Goal: Information Seeking & Learning: Check status

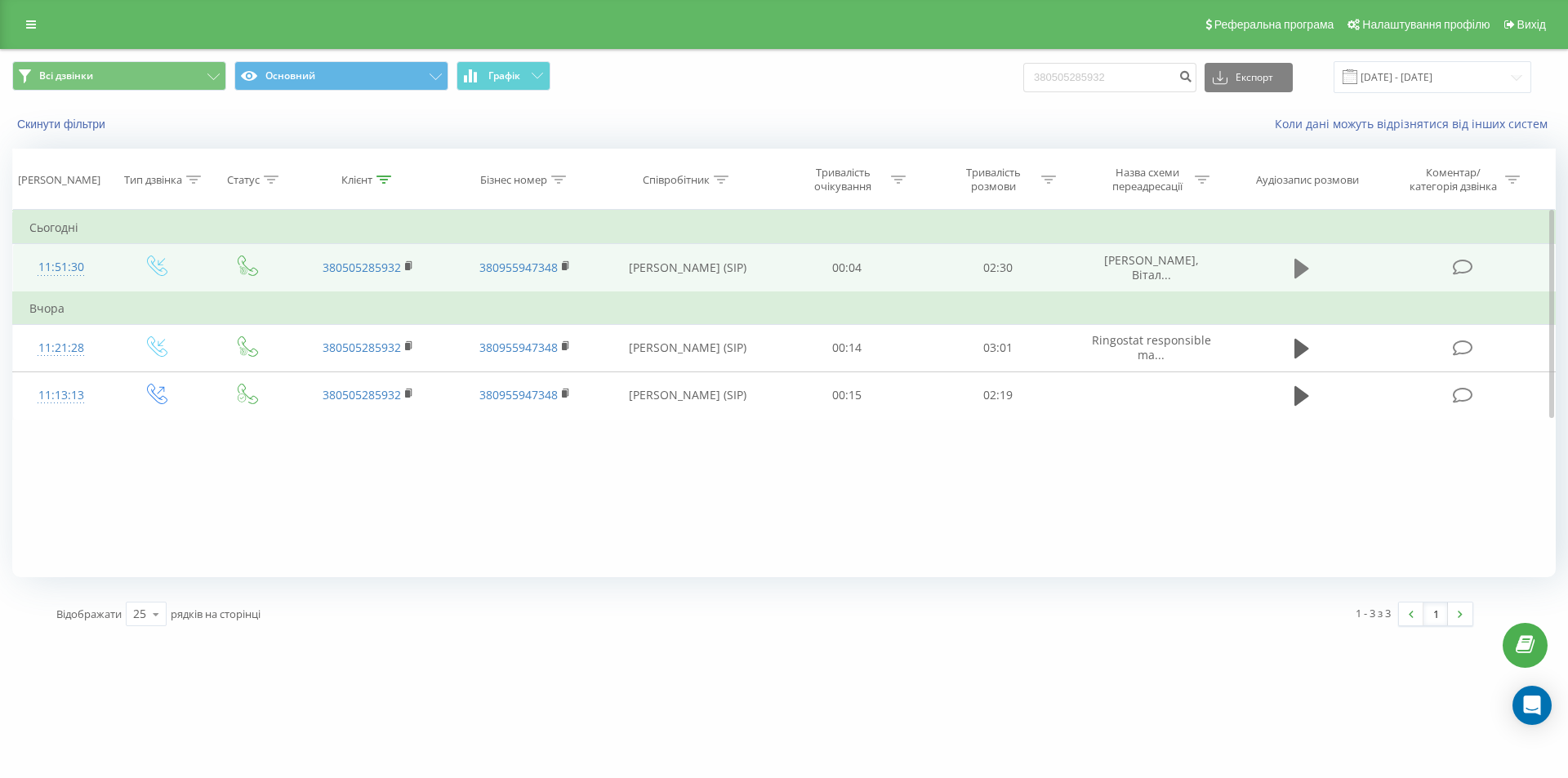
click at [1307, 257] on icon at bounding box center [1301, 268] width 15 height 23
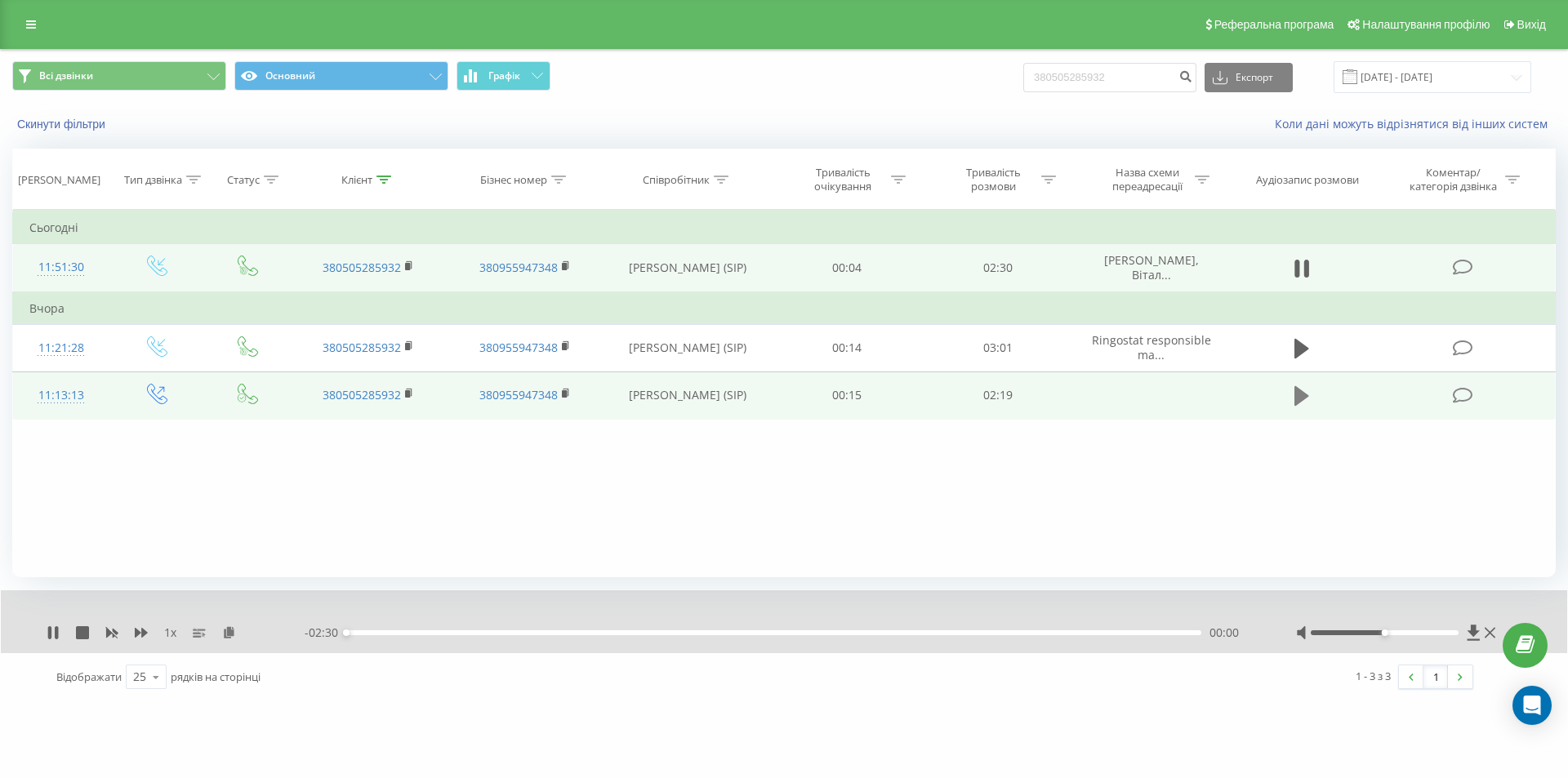
click at [1301, 392] on icon at bounding box center [1301, 396] width 15 height 20
click at [144, 634] on icon at bounding box center [142, 633] width 13 height 10
click at [50, 632] on icon at bounding box center [50, 633] width 3 height 13
click at [47, 634] on icon at bounding box center [53, 633] width 13 height 13
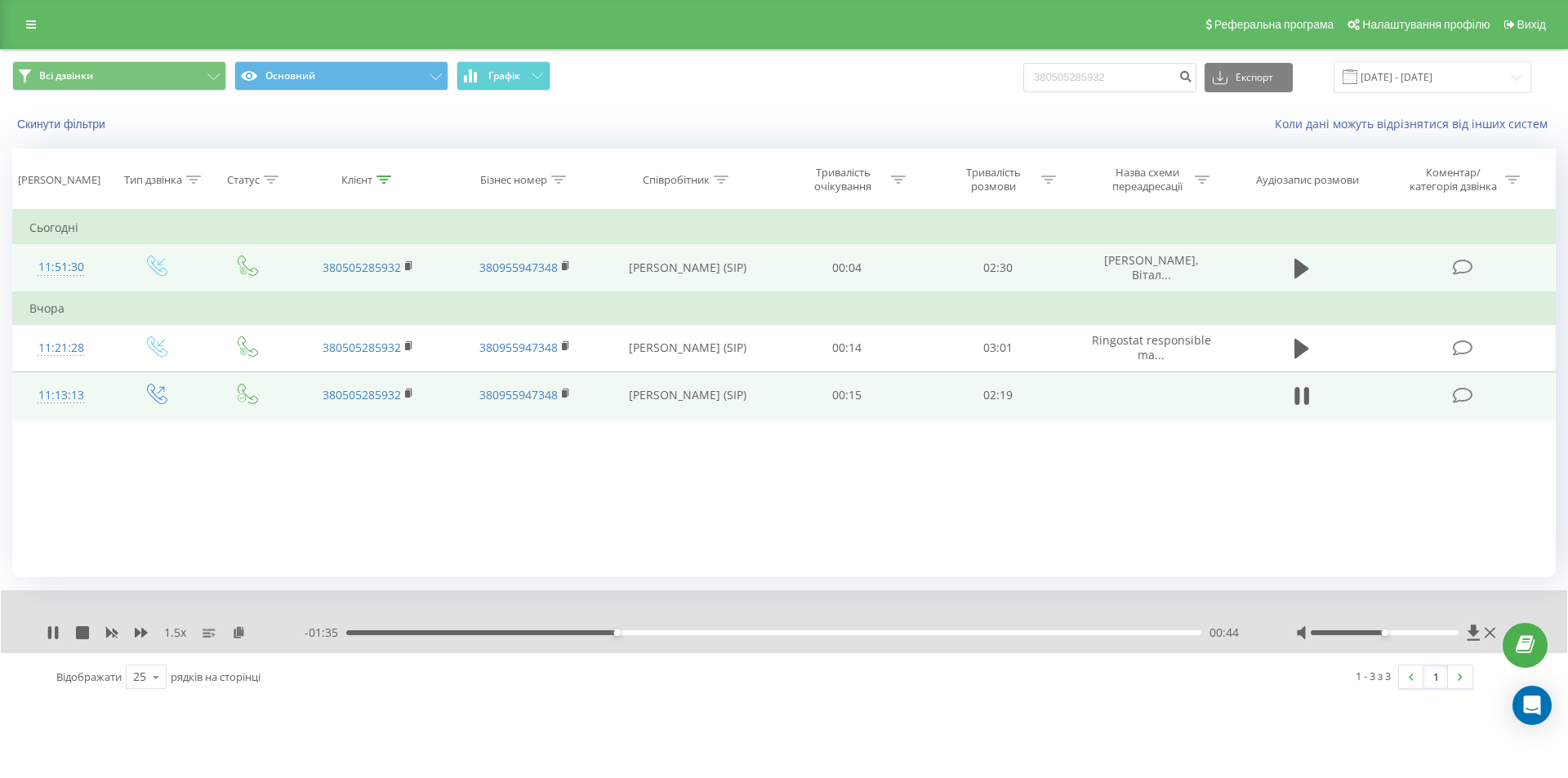
click at [150, 631] on div "1.5 x" at bounding box center [175, 633] width 258 height 16
click at [146, 631] on icon at bounding box center [142, 633] width 13 height 13
drag, startPoint x: 788, startPoint y: 627, endPoint x: 788, endPoint y: 636, distance: 9.0
click at [788, 634] on div "- 01:19 01:00 01:00" at bounding box center [780, 633] width 950 height 16
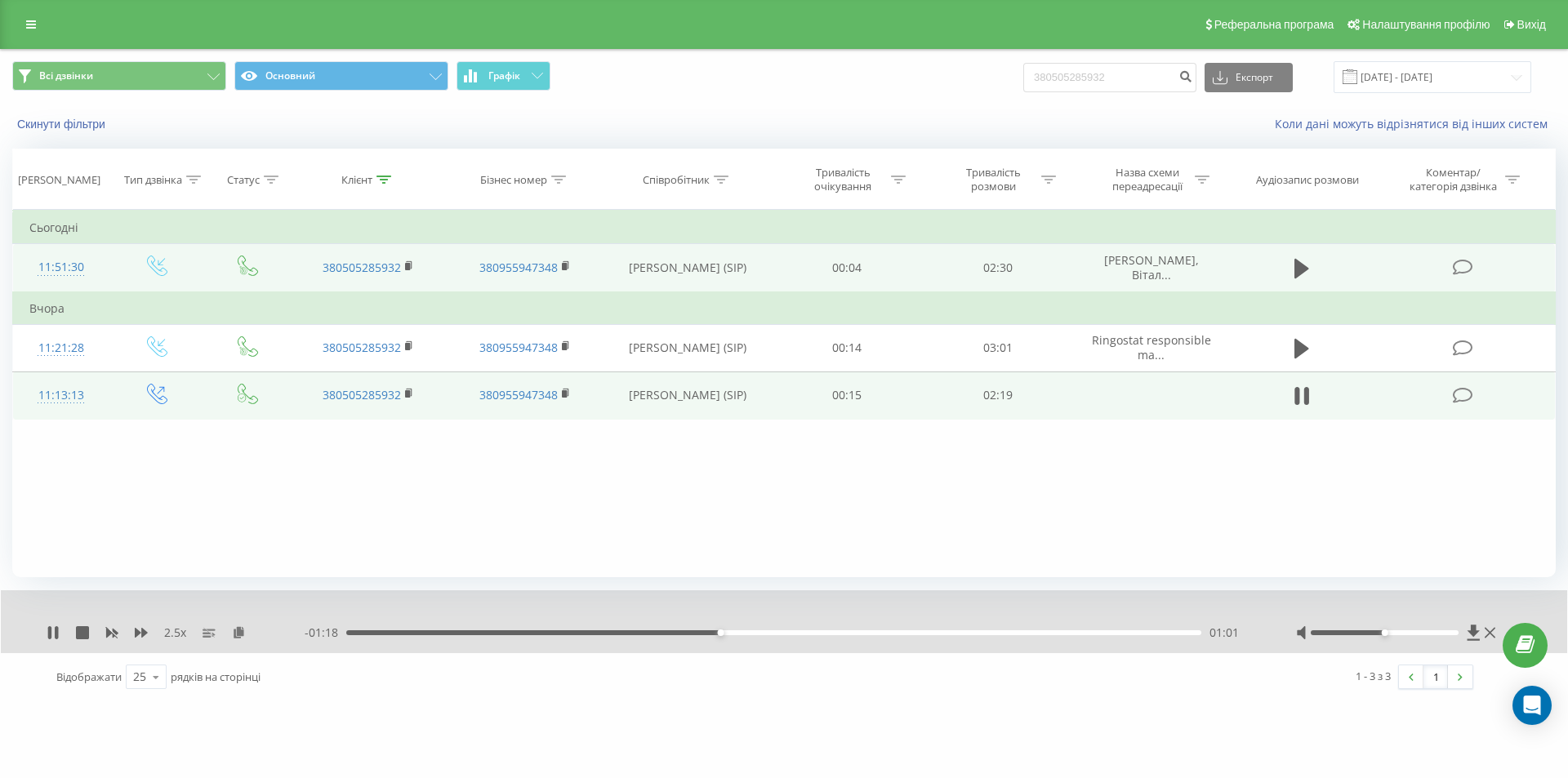
click at [788, 636] on div "01:01" at bounding box center [773, 633] width 855 height 5
click at [869, 634] on div "01:25" at bounding box center [773, 633] width 855 height 5
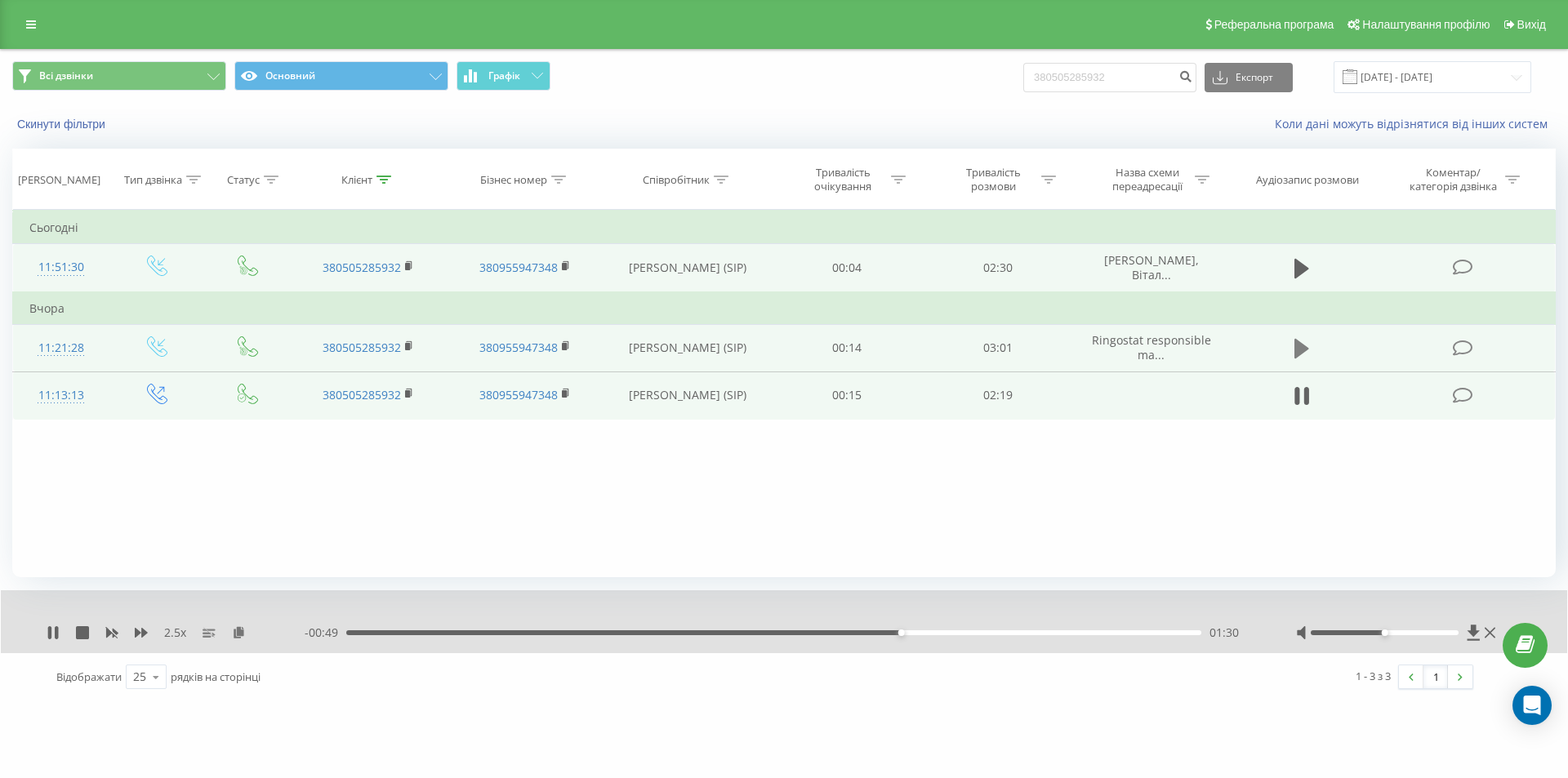
click at [1301, 346] on icon at bounding box center [1301, 349] width 15 height 20
click at [544, 632] on div "- 02:49 00:11 00:11" at bounding box center [780, 633] width 950 height 16
click at [547, 634] on div "00:12" at bounding box center [773, 633] width 855 height 5
click at [53, 632] on icon at bounding box center [53, 633] width 13 height 13
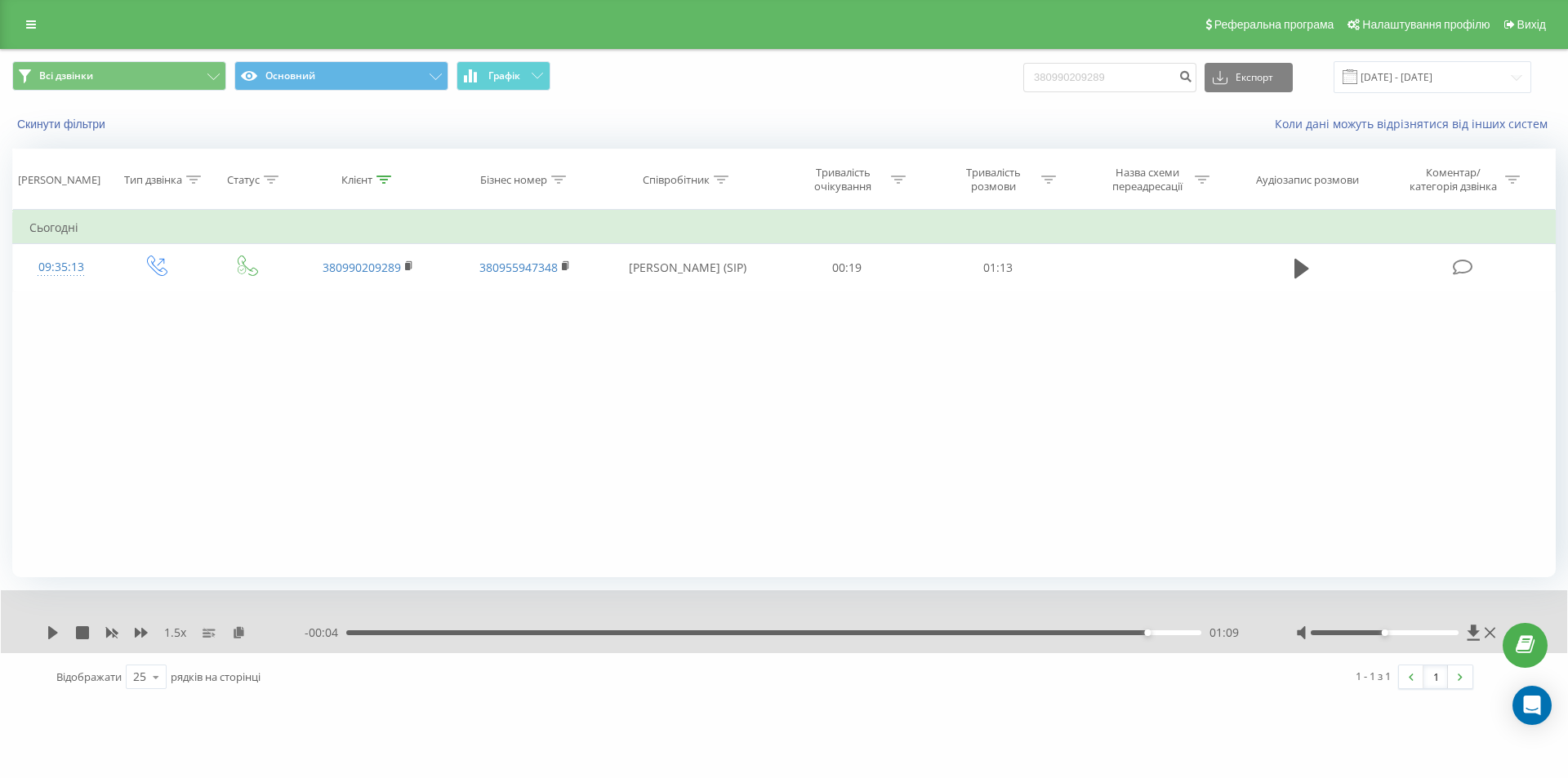
click at [1118, 80] on input "380990209289" at bounding box center [1110, 78] width 173 height 29
type input "380976235188"
